Goal: Navigation & Orientation: Find specific page/section

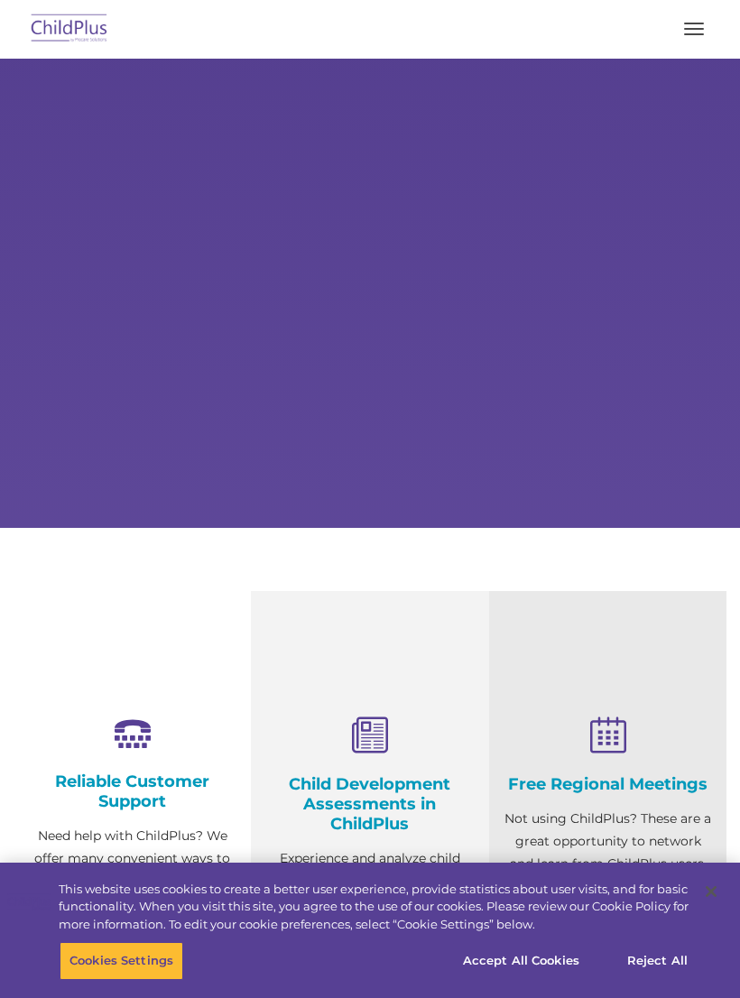
select select "MEDIUM"
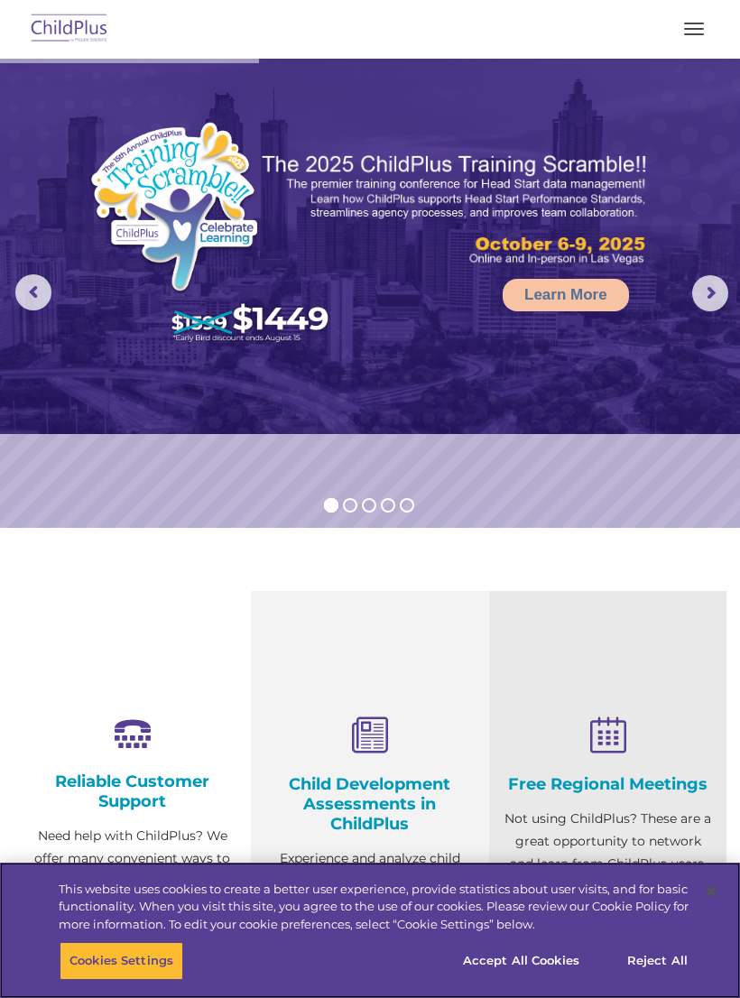
click at [687, 31] on button "button" at bounding box center [694, 28] width 38 height 29
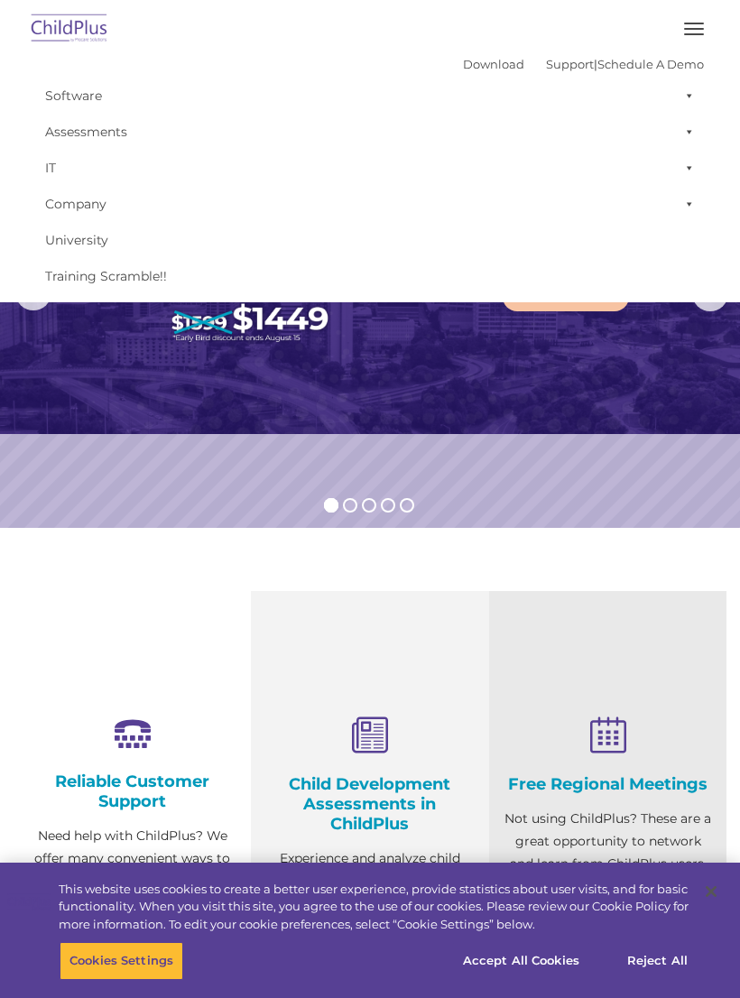
click at [693, 30] on button "button" at bounding box center [694, 28] width 38 height 29
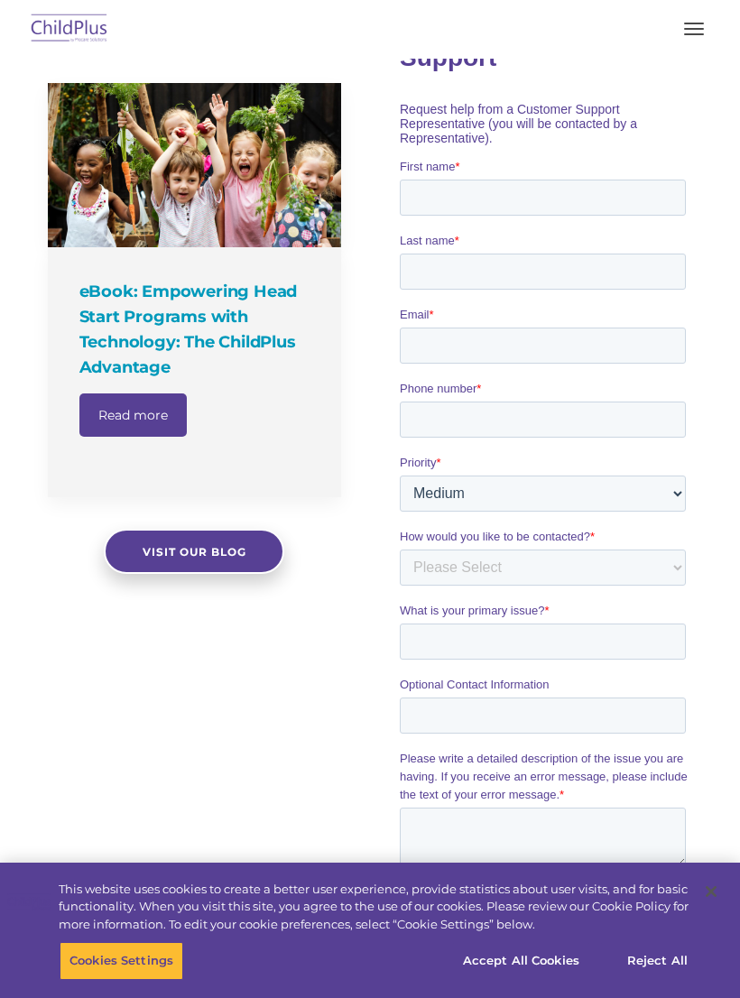
scroll to position [1187, 0]
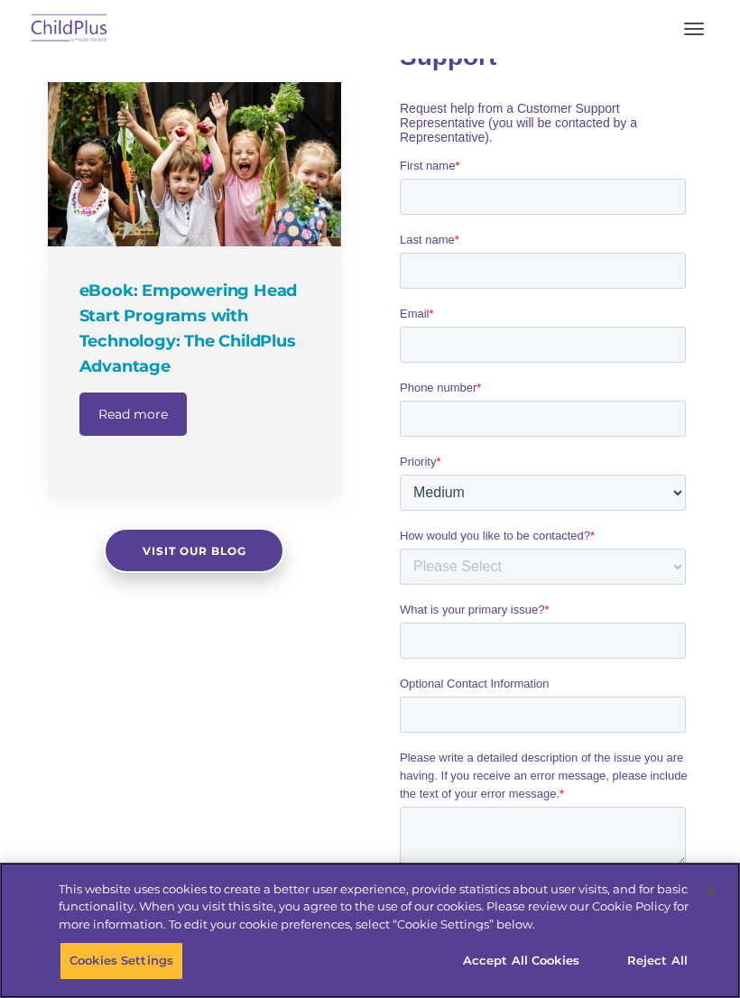
click at [551, 954] on button "Accept All Cookies" at bounding box center [521, 961] width 136 height 38
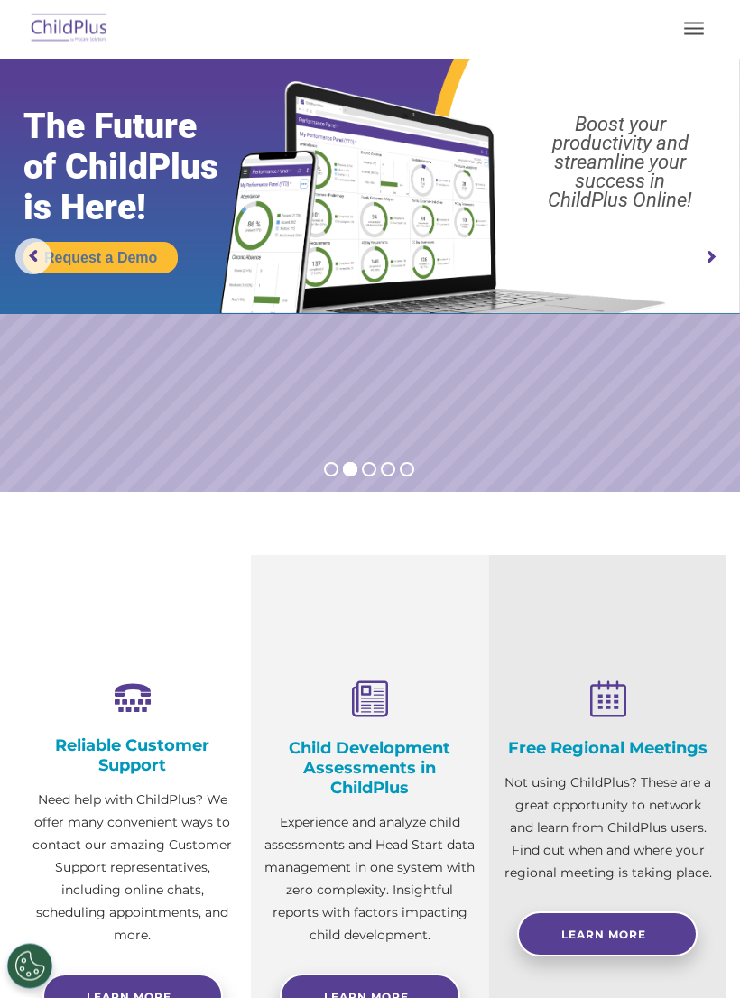
scroll to position [0, 0]
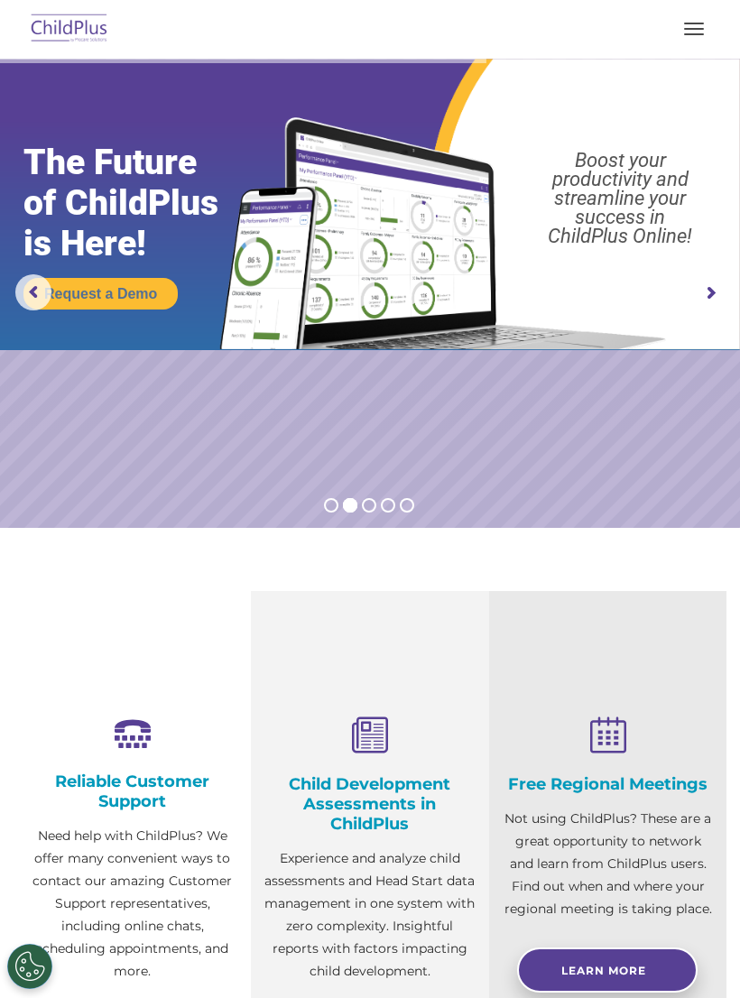
click at [691, 23] on span "button" at bounding box center [694, 24] width 20 height 2
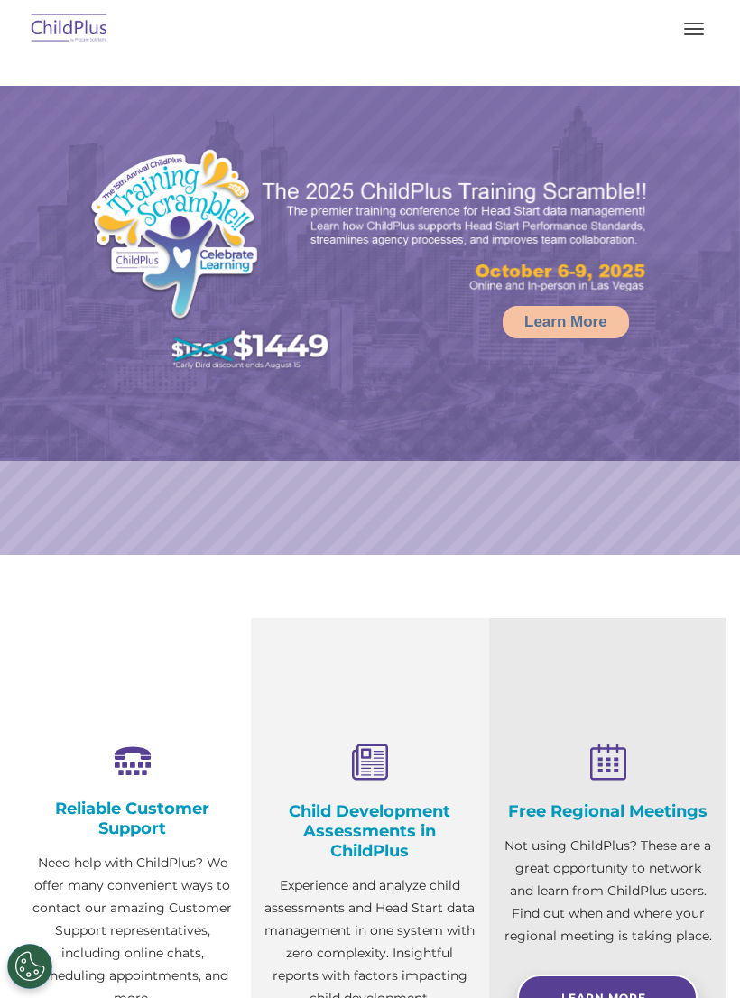
select select "MEDIUM"
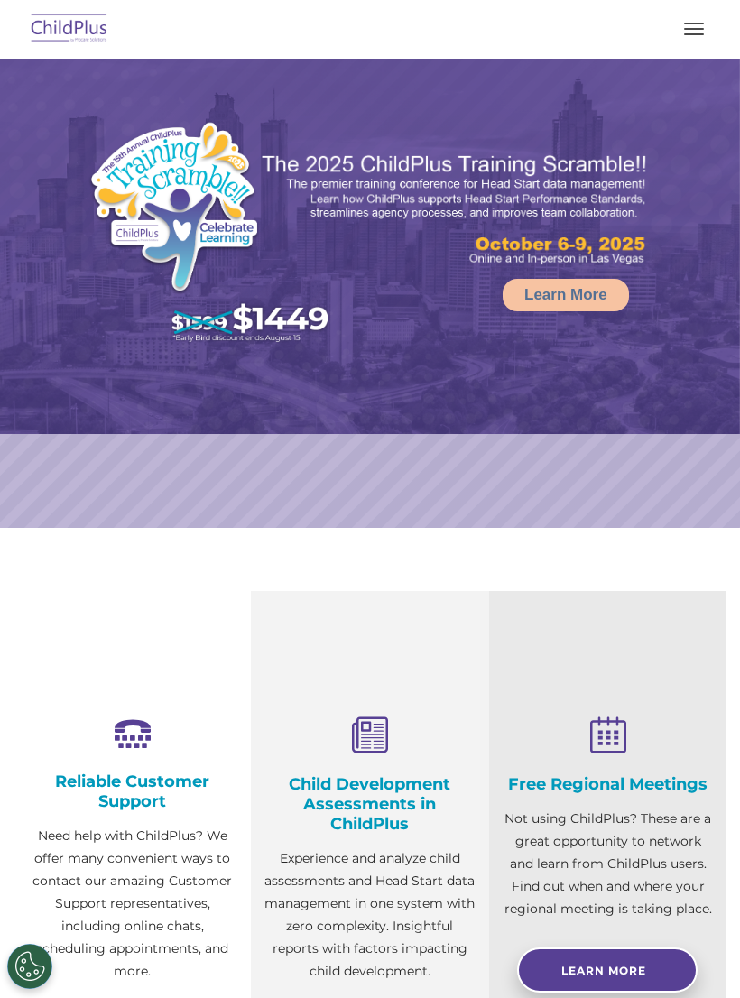
select select "MEDIUM"
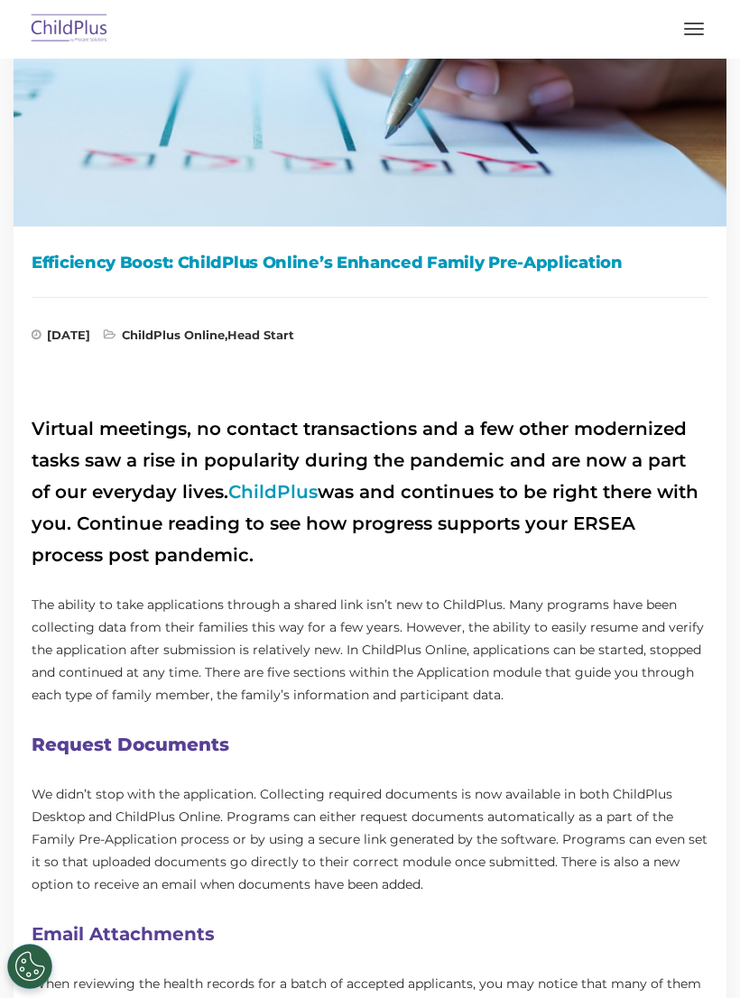
scroll to position [319, 0]
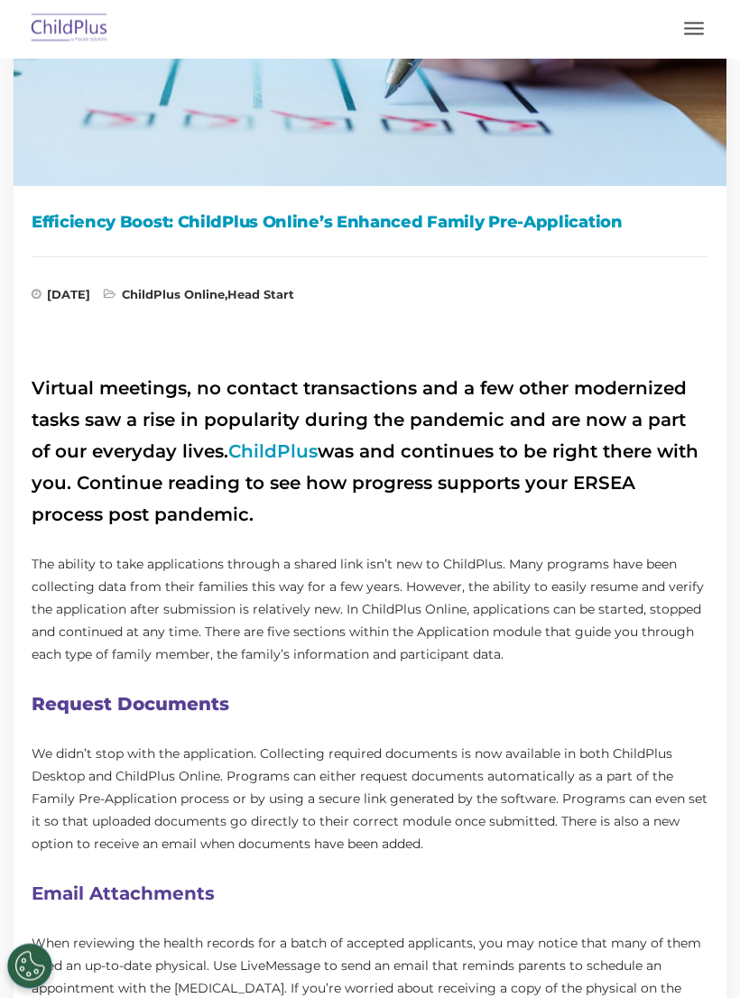
click at [247, 456] on link "ChildPlus" at bounding box center [272, 452] width 89 height 22
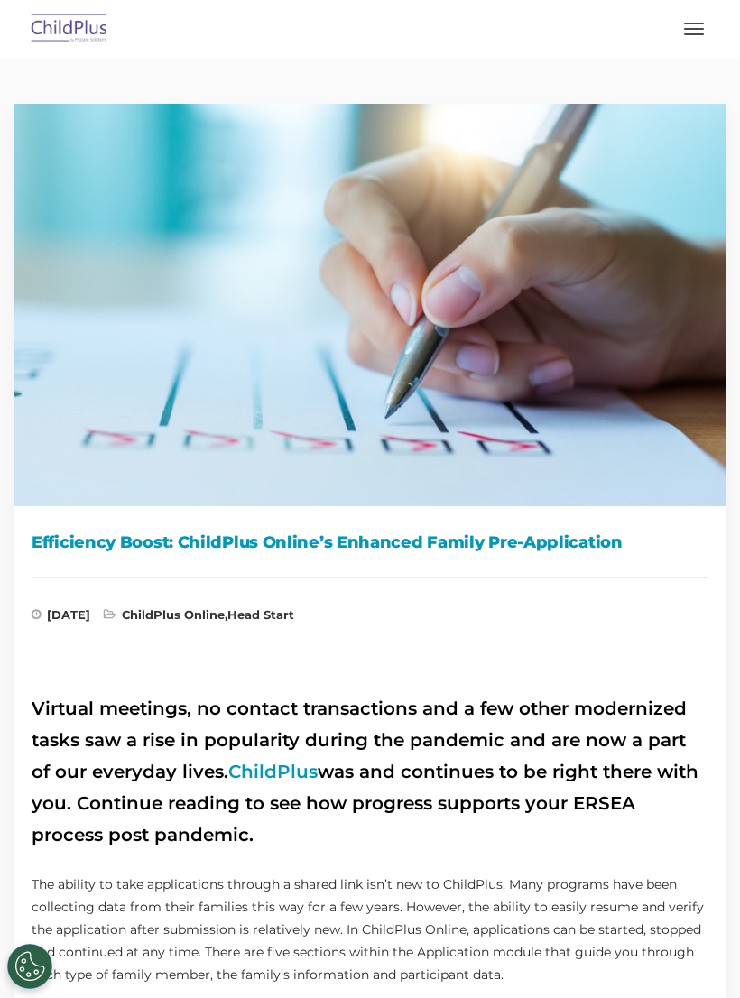
scroll to position [348, 0]
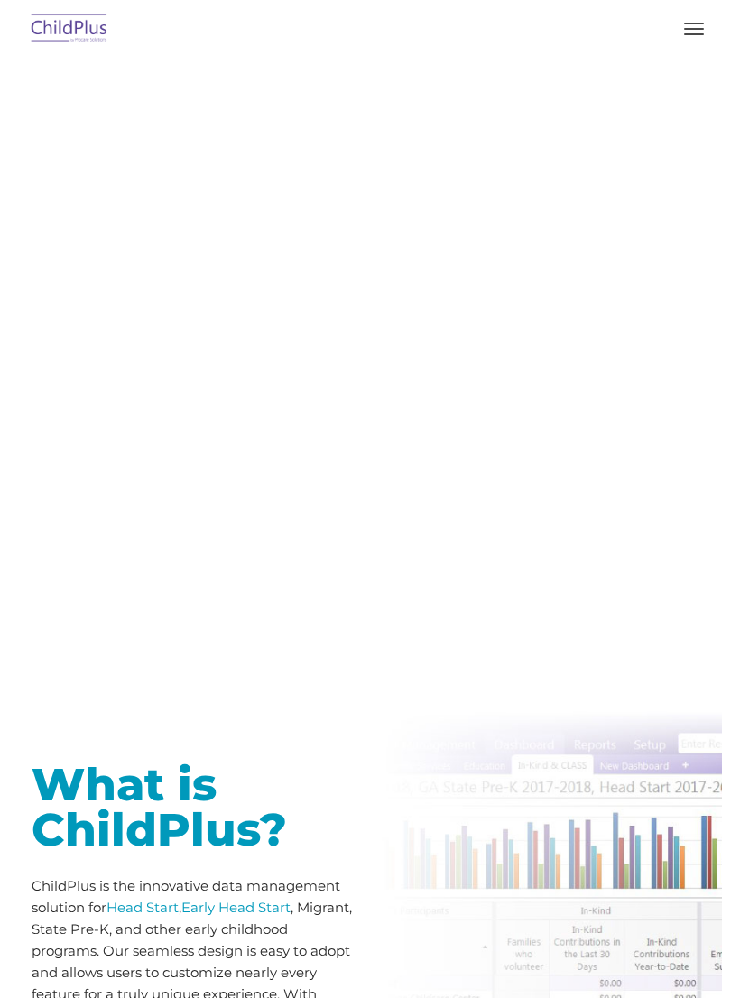
type input ""
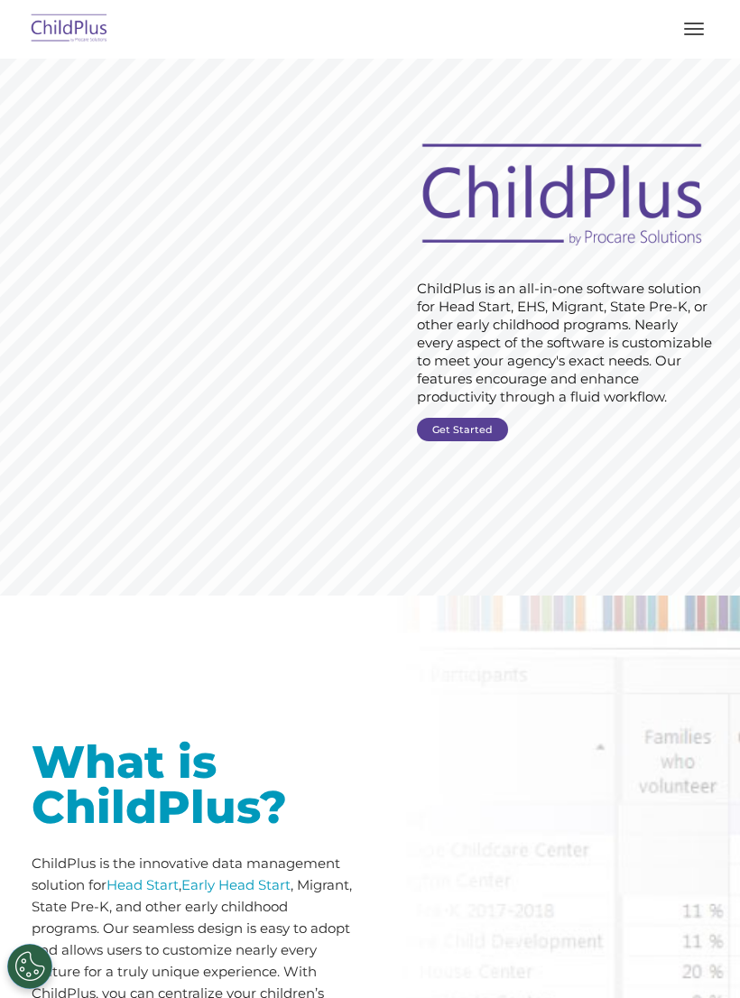
click at [709, 26] on button "button" at bounding box center [694, 28] width 38 height 29
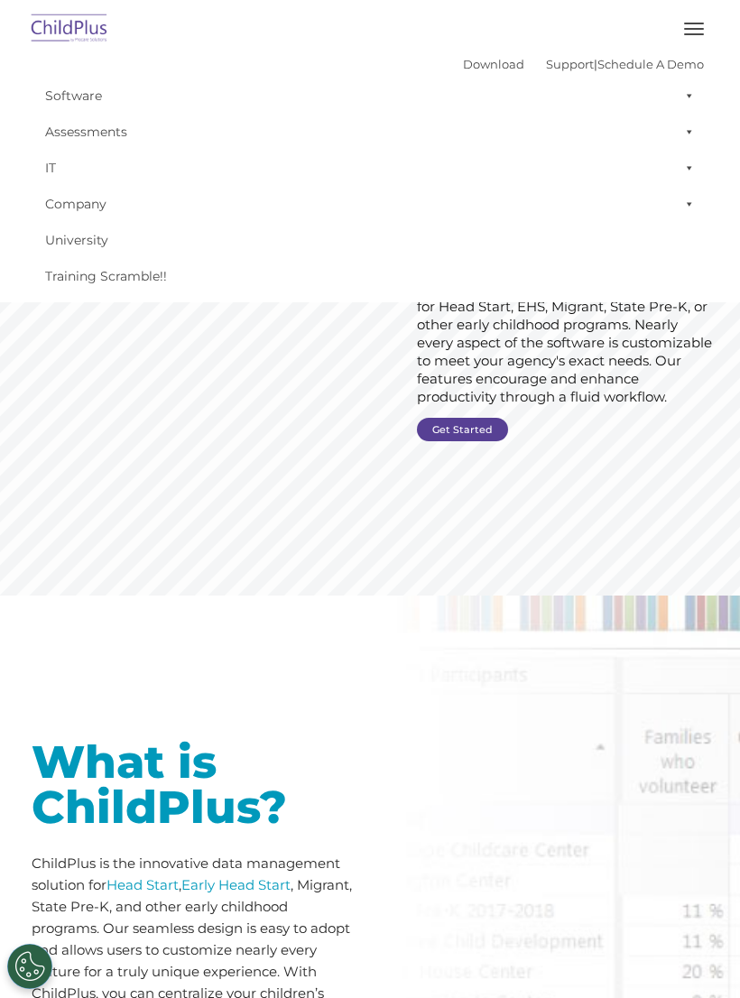
click at [699, 23] on span "button" at bounding box center [694, 24] width 20 height 2
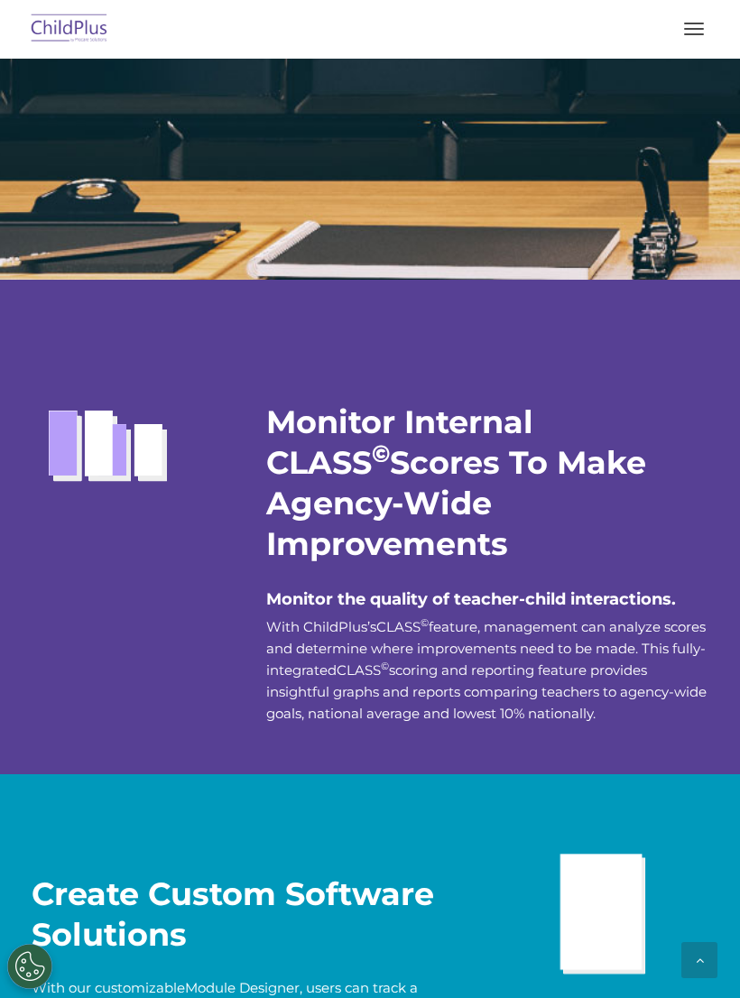
scroll to position [3394, 0]
